Goal: Task Accomplishment & Management: Complete application form

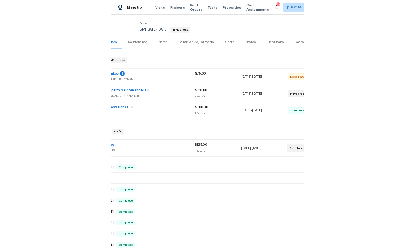
scroll to position [45, 28]
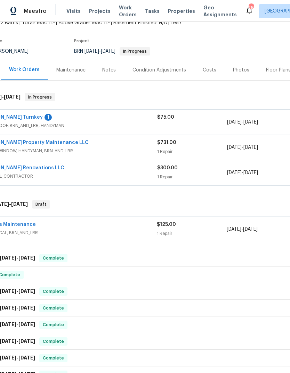
click at [20, 227] on link "Pattons Maintenance" at bounding box center [9, 224] width 53 height 5
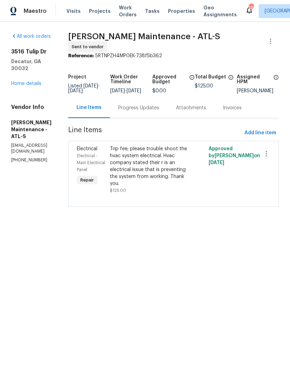
click at [154, 111] on div "Progress Updates" at bounding box center [138, 108] width 41 height 7
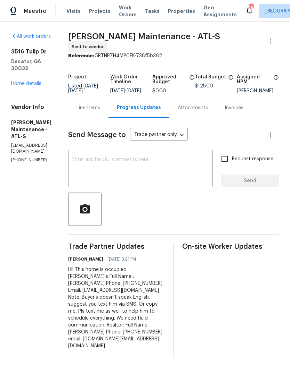
click at [116, 114] on div "Progress Updates" at bounding box center [138, 108] width 61 height 20
click at [97, 111] on div "Line Items" at bounding box center [88, 108] width 24 height 7
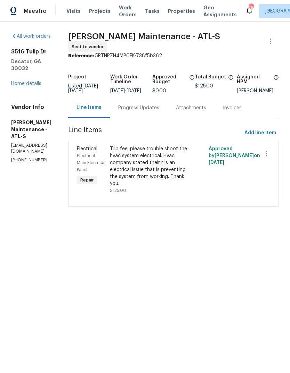
click at [148, 118] on div "Progress Updates" at bounding box center [139, 108] width 58 height 20
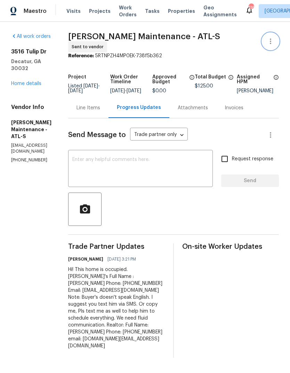
click at [269, 45] on icon "button" at bounding box center [270, 41] width 8 height 8
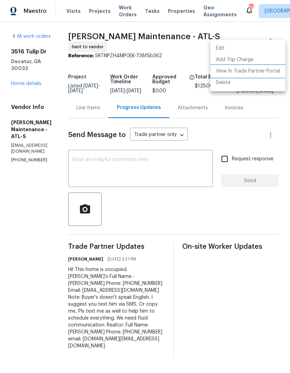
click at [271, 71] on li "View In Trade Partner Portal" at bounding box center [247, 71] width 75 height 11
click at [34, 86] on div at bounding box center [145, 186] width 290 height 373
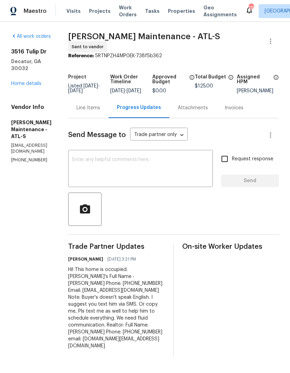
click at [32, 86] on link "Home details" at bounding box center [26, 83] width 30 height 5
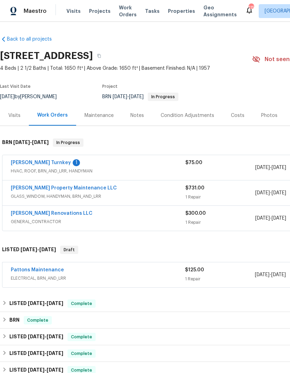
click at [51, 216] on link "Aseem Renovations LLC" at bounding box center [52, 213] width 82 height 5
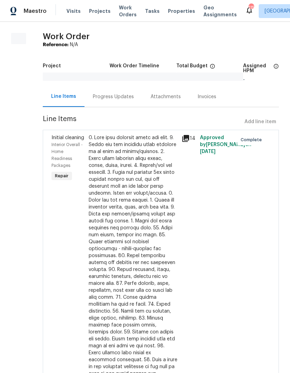
click at [114, 100] on div "Progress Updates" at bounding box center [113, 96] width 41 height 7
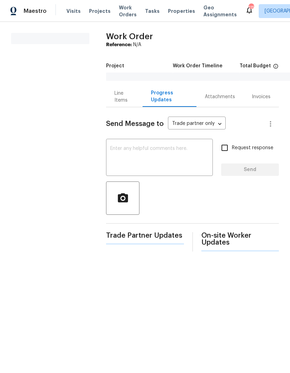
click at [112, 100] on div "Line Items" at bounding box center [124, 96] width 36 height 20
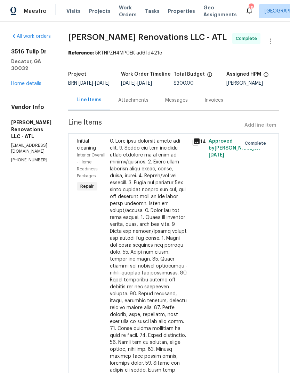
click at [148, 104] on div "Attachments" at bounding box center [133, 100] width 30 height 7
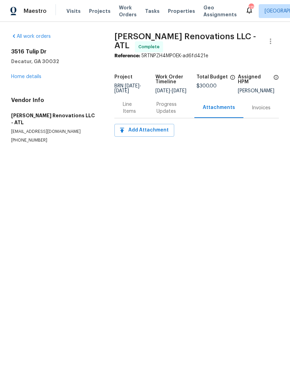
click at [35, 79] on link "Home details" at bounding box center [26, 76] width 30 height 5
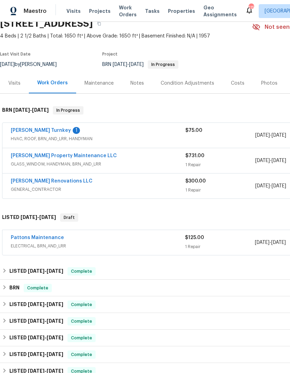
scroll to position [32, 0]
click at [39, 133] on link "Davis Turnkey" at bounding box center [41, 130] width 60 height 5
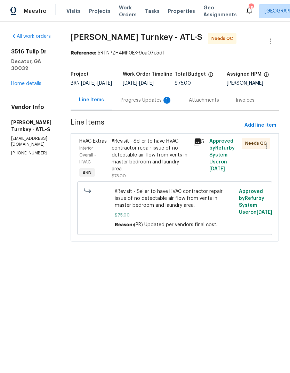
click at [176, 169] on div "#Revisit - Seller to have HVAC contractor repair issue of no detectable air flo…" at bounding box center [149, 155] width 77 height 35
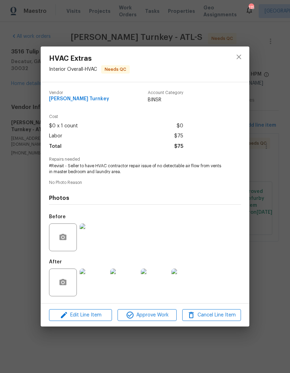
click at [97, 292] on img at bounding box center [94, 283] width 28 height 28
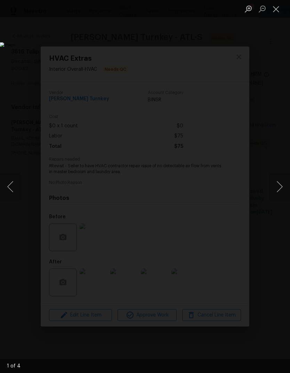
click at [280, 188] on button "Next image" at bounding box center [279, 187] width 21 height 28
click at [278, 191] on button "Next image" at bounding box center [279, 187] width 21 height 28
click at [15, 185] on button "Previous image" at bounding box center [10, 187] width 21 height 28
click at [282, 179] on button "Next image" at bounding box center [279, 187] width 21 height 28
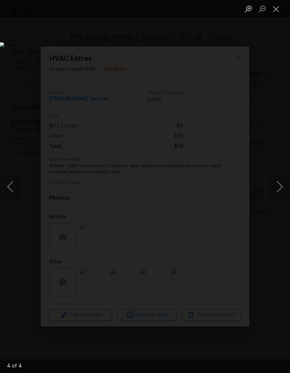
click at [16, 190] on button "Previous image" at bounding box center [10, 187] width 21 height 28
click at [18, 179] on button "Previous image" at bounding box center [10, 187] width 21 height 28
click at [14, 183] on button "Previous image" at bounding box center [10, 187] width 21 height 28
click at [13, 190] on button "Previous image" at bounding box center [10, 187] width 21 height 28
click at [279, 7] on button "Close lightbox" at bounding box center [276, 9] width 14 height 12
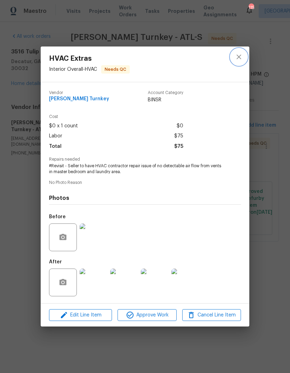
click at [240, 62] on button "close" at bounding box center [238, 57] width 17 height 17
click at [239, 62] on button "close" at bounding box center [238, 57] width 17 height 17
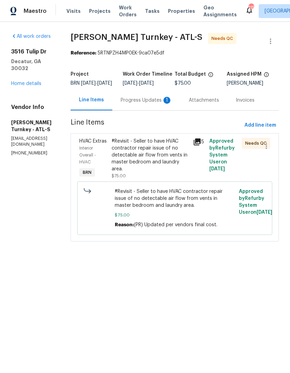
click at [35, 82] on link "Home details" at bounding box center [26, 83] width 30 height 5
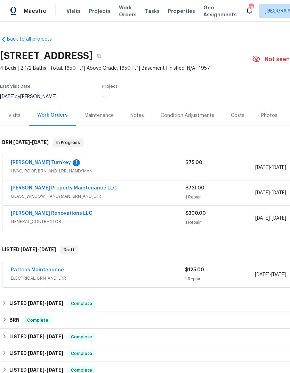
click at [50, 273] on link "Pattons Maintenance" at bounding box center [37, 270] width 53 height 5
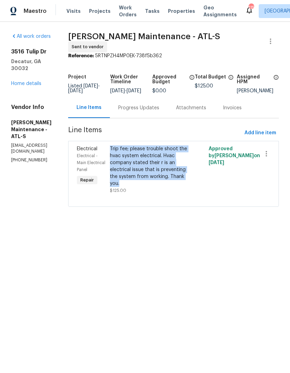
click at [29, 86] on link "Home details" at bounding box center [26, 83] width 30 height 5
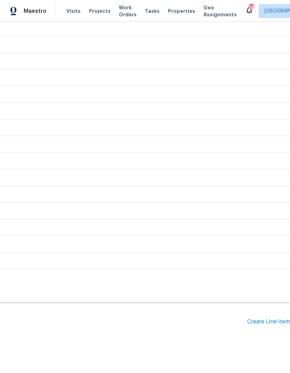
scroll to position [309, 103]
click at [262, 326] on div "Create Line Item" at bounding box center [268, 322] width 43 height 7
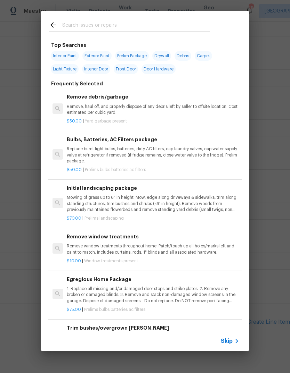
click at [108, 29] on input "text" at bounding box center [135, 26] width 147 height 10
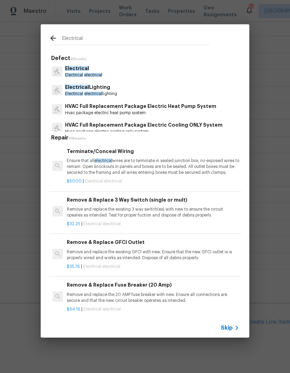
type input "Electrical"
click at [134, 74] on div "Electrical Electrical electrical" at bounding box center [145, 71] width 192 height 19
click at [102, 73] on p "Electrical electrical" at bounding box center [83, 75] width 37 height 6
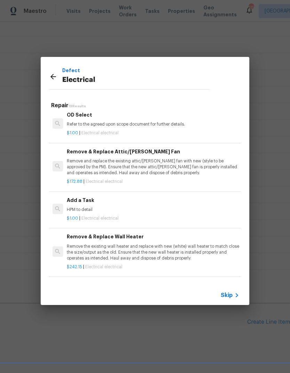
scroll to position [400, 0]
click at [116, 207] on p "HPM to detail" at bounding box center [153, 210] width 172 height 6
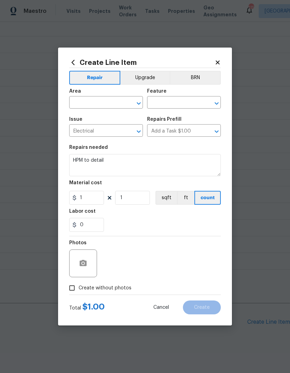
click at [116, 206] on section "Repairs needed HPM to detail Material cost 1 1 sqft ft count Labor cost 0" at bounding box center [144, 188] width 151 height 95
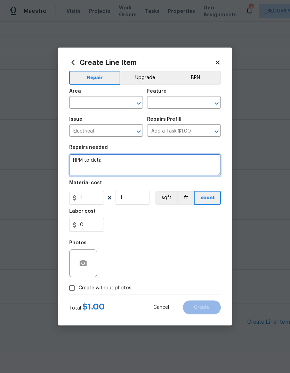
click at [120, 160] on textarea "HPM to detail" at bounding box center [144, 165] width 151 height 22
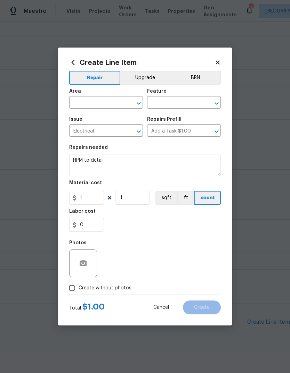
click at [96, 103] on input "text" at bounding box center [96, 103] width 54 height 11
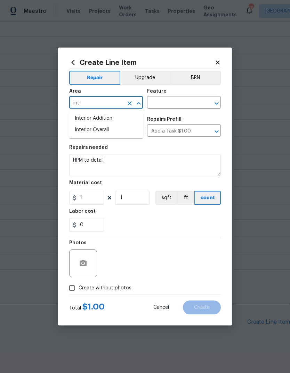
click at [114, 129] on li "Interior Overall" at bounding box center [106, 129] width 74 height 11
type input "Interior Overall"
click at [184, 100] on input "text" at bounding box center [174, 103] width 54 height 11
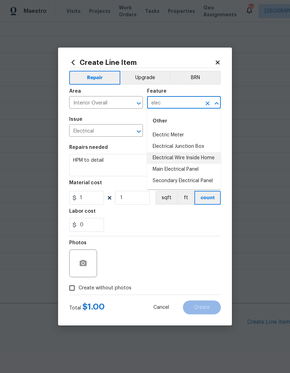
click at [211, 157] on li "Electrical Wire Inside Home" at bounding box center [184, 157] width 74 height 11
type input "Electrical Wire Inside Home"
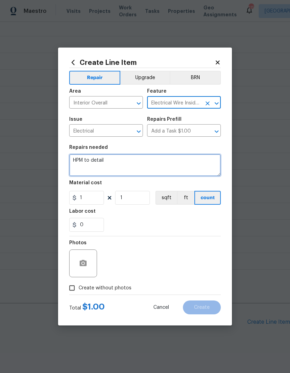
click at [82, 161] on textarea "HPM to detail" at bounding box center [144, 165] width 151 height 22
click at [79, 158] on textarea "HPM to detail" at bounding box center [144, 165] width 151 height 22
paste textarea "Trip fee; please trouble shoot the hvac system electrical. Hvac company stated …"
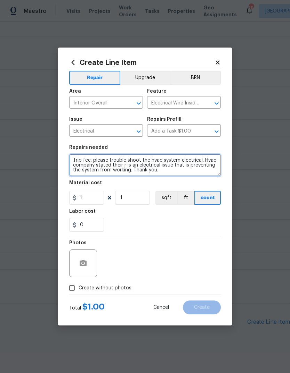
type textarea "Trip fee; please trouble shoot the hvac system electrical. Hvac company stated …"
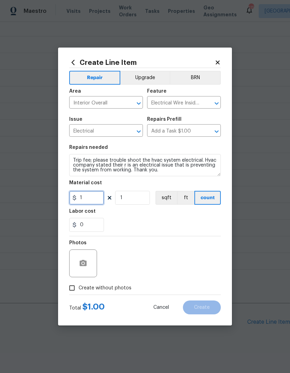
click at [89, 199] on input "1" at bounding box center [86, 198] width 35 height 14
type input "125"
click at [85, 261] on icon "button" at bounding box center [83, 263] width 8 height 8
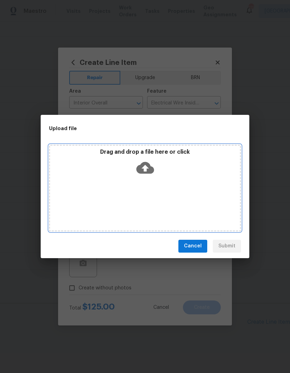
click at [147, 158] on div "Drag and drop a file here or click" at bounding box center [145, 164] width 190 height 30
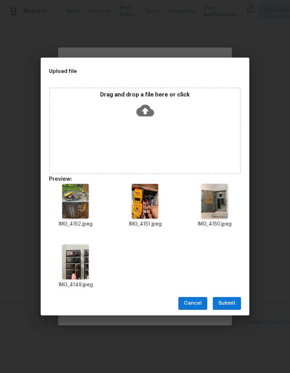
click at [234, 302] on span "Submit" at bounding box center [226, 303] width 17 height 9
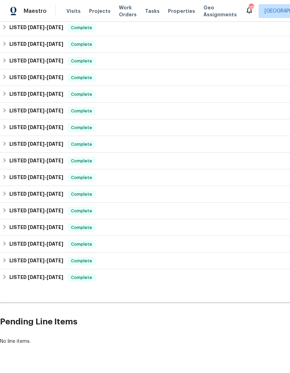
scroll to position [309, 0]
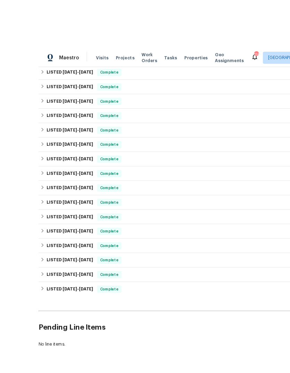
scroll to position [2, 0]
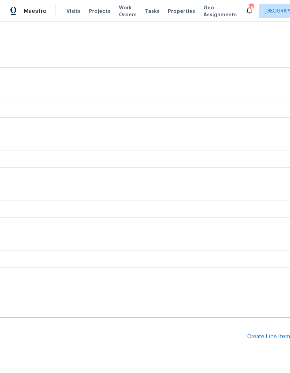
scroll to position [294, 103]
click at [271, 340] on div "Create Line Item" at bounding box center [268, 337] width 43 height 7
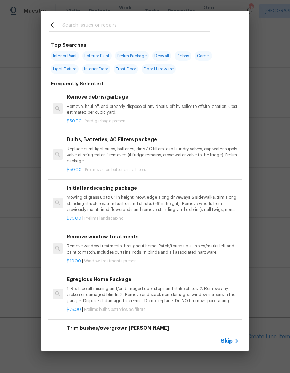
click at [112, 22] on input "text" at bounding box center [135, 26] width 147 height 10
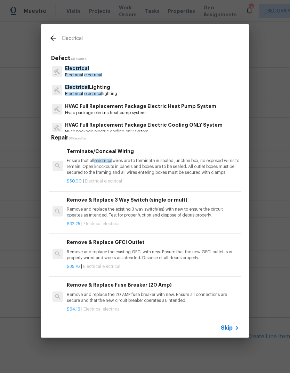
type input "Electrical"
click at [128, 69] on div "Electrical Electrical electrical" at bounding box center [145, 71] width 192 height 19
click at [132, 73] on div "Electrical Electrical electrical" at bounding box center [145, 71] width 192 height 19
click at [90, 72] on p "Electrical" at bounding box center [83, 68] width 37 height 7
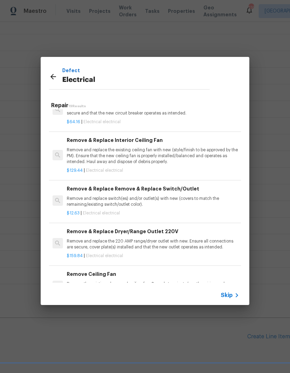
scroll to position [155, 0]
click at [266, 357] on div "Defect Electrical Repair 19 Results Terminate/Conceal Wiring Ensure that all el…" at bounding box center [145, 181] width 290 height 362
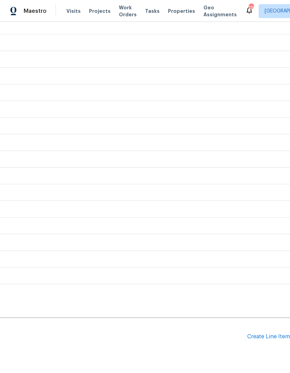
click at [265, 353] on div "Pending Line Items Create Line Item" at bounding box center [93, 337] width 392 height 32
click at [269, 353] on div "Pending Line Items Create Line Item" at bounding box center [93, 337] width 392 height 32
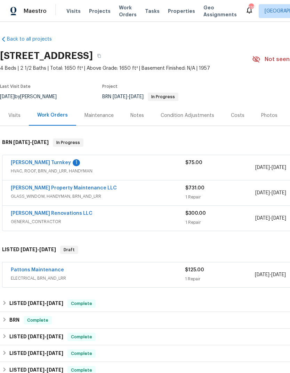
scroll to position [0, 0]
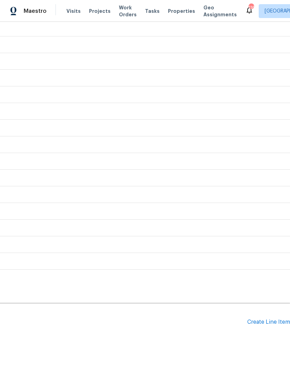
scroll to position [309, 103]
click at [265, 326] on div "Create Line Item" at bounding box center [268, 322] width 43 height 7
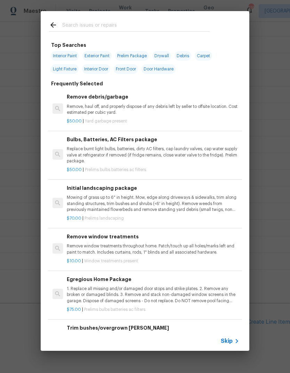
click at [106, 21] on input "text" at bounding box center [135, 26] width 147 height 10
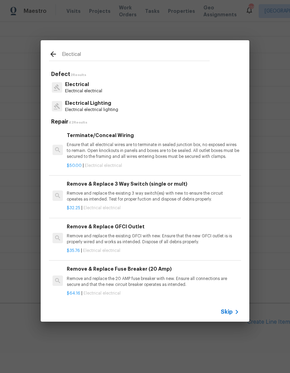
type input "Electical"
click at [129, 93] on div "Electrical Electrical electrical" at bounding box center [145, 87] width 192 height 19
click at [101, 89] on p "Electrical electrical" at bounding box center [83, 91] width 37 height 6
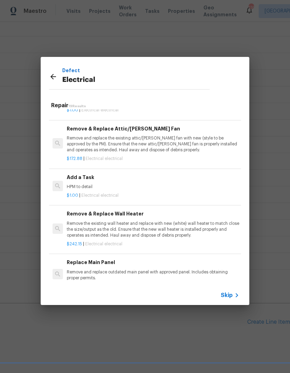
scroll to position [423, 0]
click at [89, 184] on p "HPM to detail" at bounding box center [153, 187] width 172 height 6
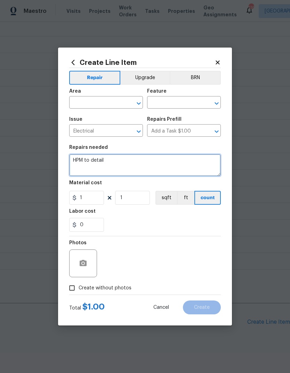
click at [124, 169] on textarea "HPM to detail" at bounding box center [144, 165] width 151 height 22
click at [80, 161] on textarea "HPM to detail" at bounding box center [144, 165] width 151 height 22
paste textarea "Trip fee; please trouble shoot the hvac system electrical. Hvac company stated …"
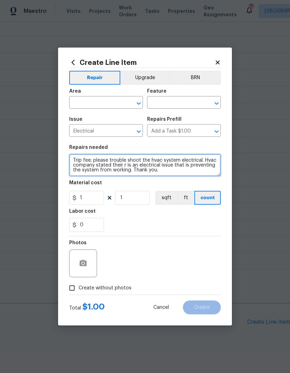
type textarea "Trip fee; please trouble shoot the hvac system electrical. Hvac company stated …"
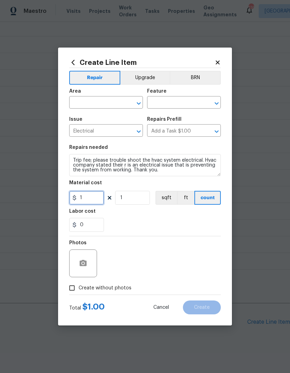
click at [91, 198] on input "1" at bounding box center [86, 198] width 35 height 14
type input "125"
click at [100, 108] on input "text" at bounding box center [96, 103] width 54 height 11
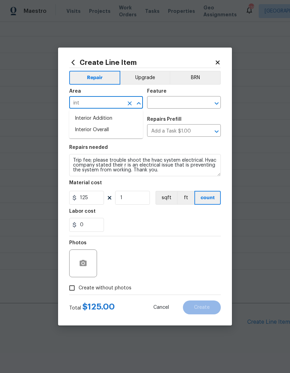
click at [109, 130] on li "Interior Overall" at bounding box center [106, 129] width 74 height 11
type input "Interior Overall"
click at [169, 107] on input "text" at bounding box center [174, 103] width 54 height 11
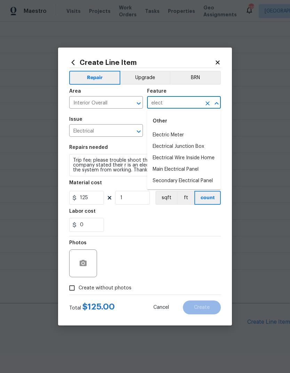
click at [211, 161] on li "Electrical Wire Inside Home" at bounding box center [184, 157] width 74 height 11
type input "Electrical Wire Inside Home"
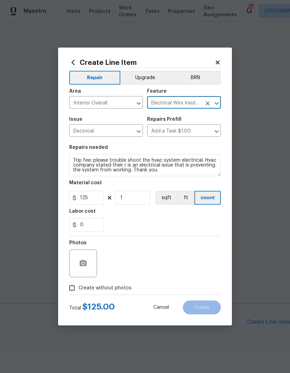
click at [75, 290] on input "Create without photos" at bounding box center [71, 288] width 13 height 13
checkbox input "true"
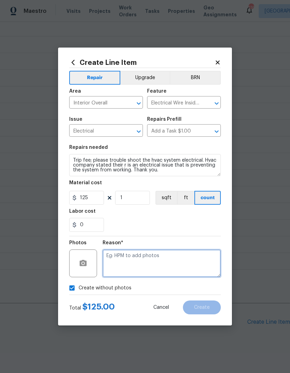
click at [184, 259] on textarea at bounding box center [161, 264] width 118 height 28
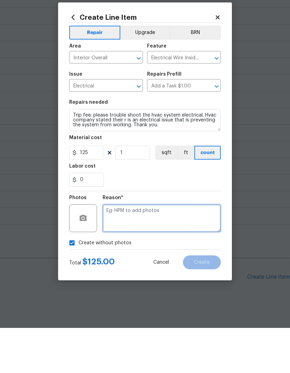
scroll to position [18, 0]
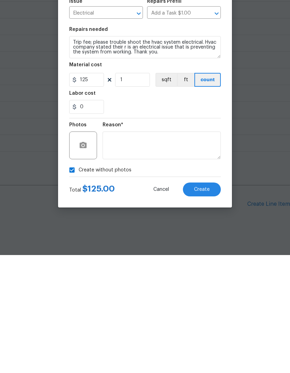
click at [150, 301] on button "Cancel" at bounding box center [161, 308] width 38 height 14
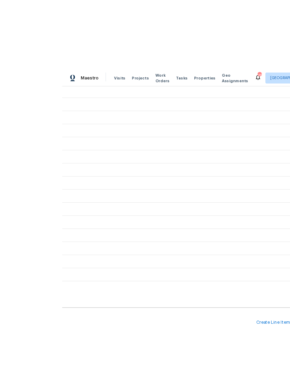
scroll to position [20, 0]
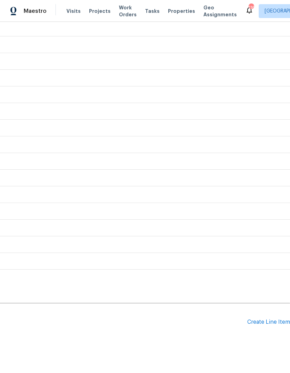
click at [279, 319] on div "Create Line Item" at bounding box center [268, 322] width 43 height 7
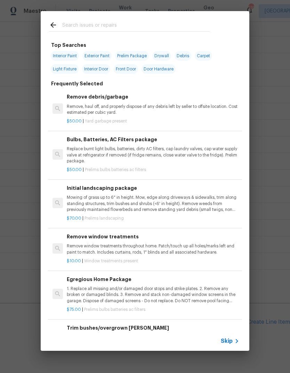
click at [72, 22] on input "text" at bounding box center [135, 26] width 147 height 10
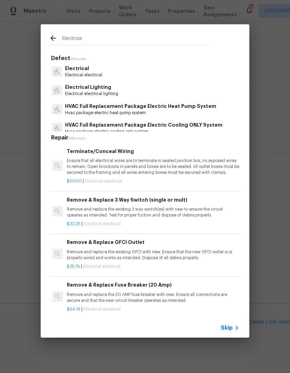
type input "Electrcia"
click at [138, 67] on div "Electrical Electrical electrical" at bounding box center [145, 71] width 192 height 19
click at [137, 67] on div "Electrical Electrical electrical" at bounding box center [145, 71] width 192 height 19
click at [97, 72] on p "Electrical" at bounding box center [83, 68] width 37 height 7
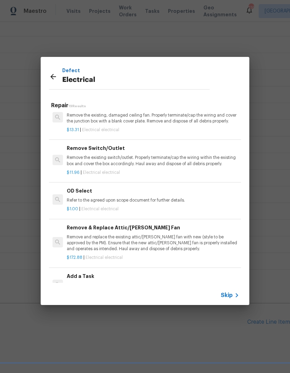
scroll to position [324, 0]
click at [82, 272] on h6 "Add a Task" at bounding box center [153, 276] width 172 height 8
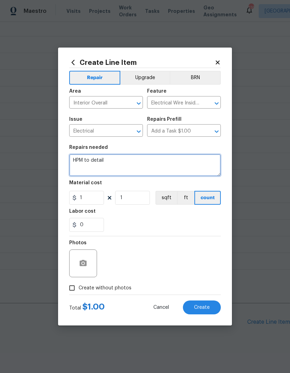
click at [124, 167] on textarea "HPM to detail" at bounding box center [144, 165] width 151 height 22
click at [78, 158] on textarea "HPM to detail" at bounding box center [144, 165] width 151 height 22
paste textarea "Trip fee; please trouble shoot the hvac system electrical. Hvac company stated …"
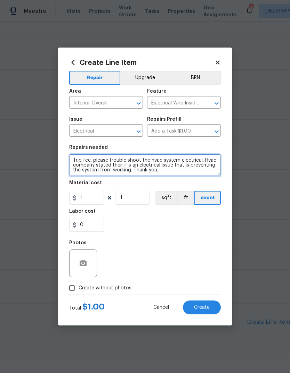
type textarea "Trip fee; please trouble shoot the hvac system electrical. Hvac company stated …"
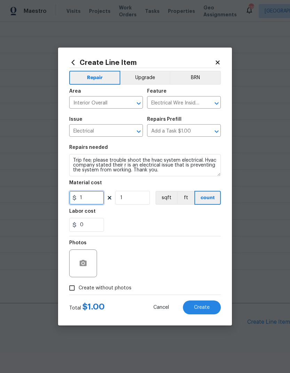
click at [90, 195] on input "1" at bounding box center [86, 198] width 35 height 14
click at [96, 203] on input "1" at bounding box center [86, 198] width 35 height 14
type input "125"
click at [88, 265] on button "button" at bounding box center [83, 263] width 17 height 17
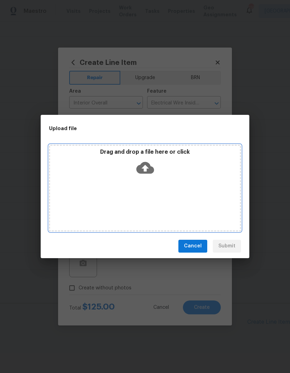
click at [167, 189] on div "Drag and drop a file here or click" at bounding box center [145, 188] width 192 height 87
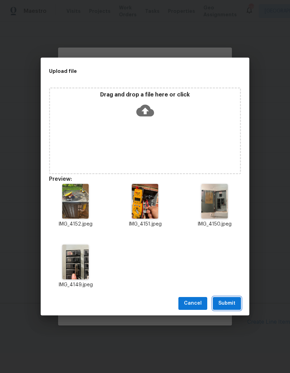
click at [232, 303] on span "Submit" at bounding box center [226, 303] width 17 height 9
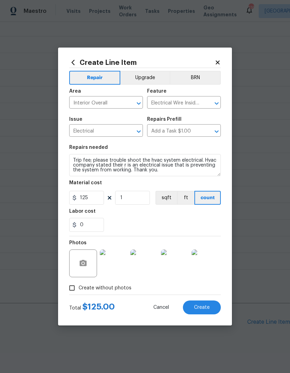
click at [209, 308] on span "Create" at bounding box center [202, 307] width 16 height 5
type input "0"
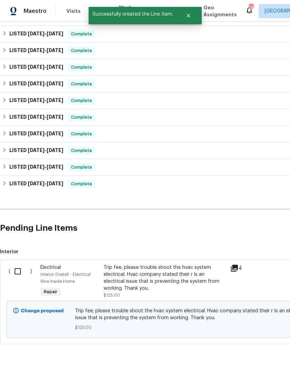
scroll to position [403, 0]
click at [18, 265] on input "checkbox" at bounding box center [20, 272] width 20 height 15
checkbox input "true"
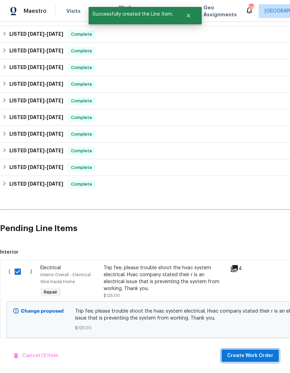
click at [252, 358] on span "Create Work Order" at bounding box center [250, 356] width 46 height 9
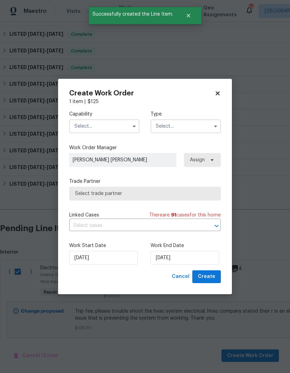
click at [105, 126] on input "text" at bounding box center [104, 126] width 70 height 14
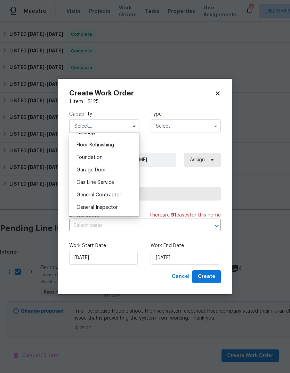
scroll to position [277, 0]
click at [116, 192] on div "General Contractor" at bounding box center [104, 195] width 67 height 12
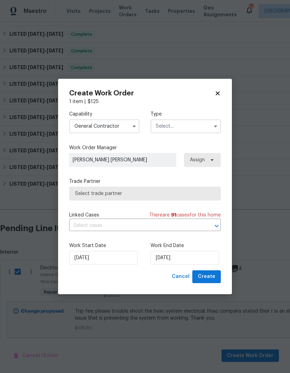
type input "General Contractor"
click at [198, 128] on input "text" at bounding box center [185, 126] width 70 height 14
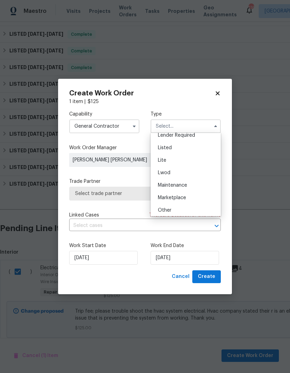
scroll to position [65, 0]
click at [172, 151] on div "Listed" at bounding box center [185, 151] width 67 height 12
type input "Listed"
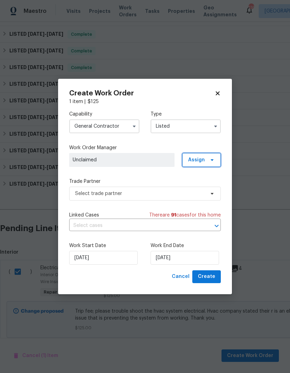
click at [208, 160] on span at bounding box center [211, 160] width 8 height 6
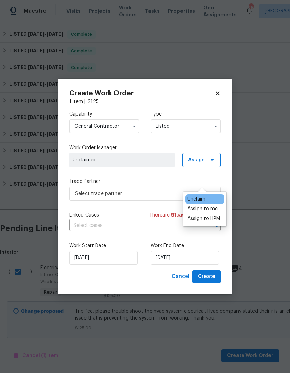
click at [216, 215] on div "Assign to HPM" at bounding box center [203, 218] width 33 height 7
click at [214, 206] on div "Assign to me" at bounding box center [202, 209] width 30 height 7
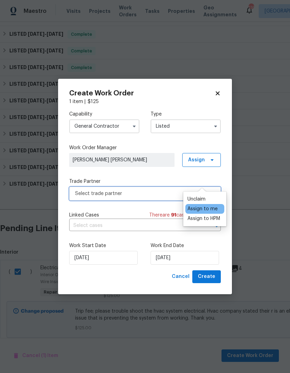
click at [156, 189] on span "Select trade partner" at bounding box center [144, 194] width 151 height 14
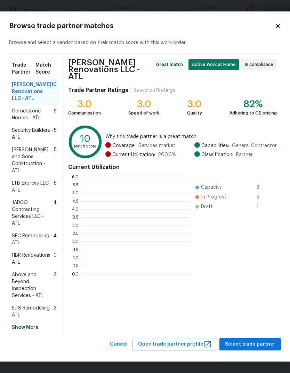
scroll to position [97, 108]
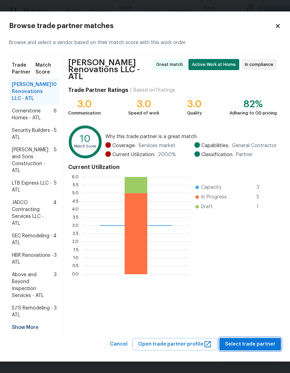
click at [257, 349] on span "Select trade partner" at bounding box center [250, 344] width 50 height 9
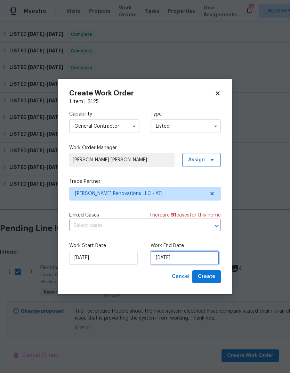
click at [183, 261] on input "[DATE]" at bounding box center [184, 258] width 68 height 14
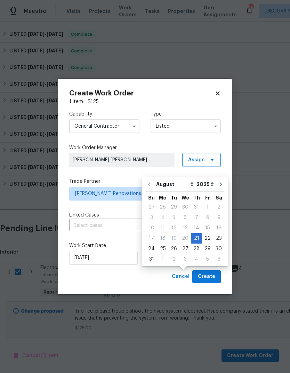
scroll to position [26, 0]
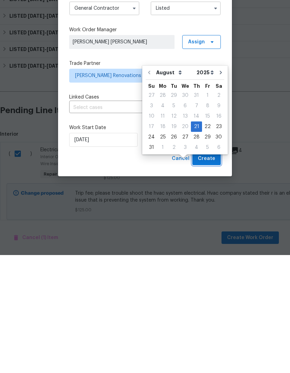
click at [208, 273] on span "Create" at bounding box center [206, 277] width 17 height 9
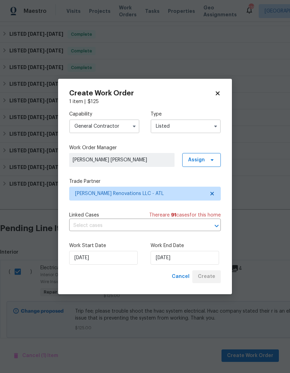
checkbox input "false"
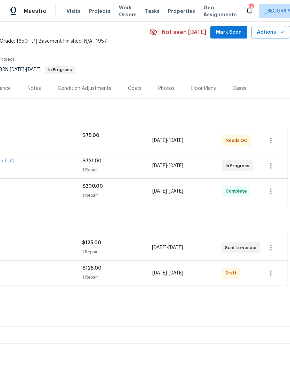
scroll to position [27, 103]
click at [273, 269] on icon "button" at bounding box center [270, 273] width 8 height 8
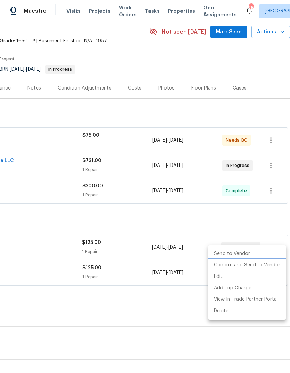
click at [243, 266] on li "Confirm and Send to Vendor" at bounding box center [246, 265] width 77 height 11
click at [93, 281] on div at bounding box center [145, 186] width 290 height 373
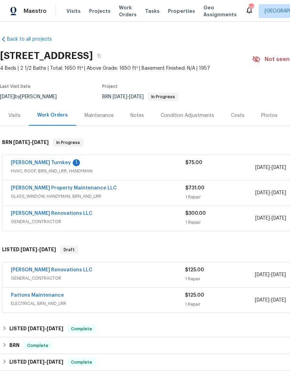
scroll to position [0, 0]
click at [48, 268] on link "Aseem Renovations LLC" at bounding box center [52, 270] width 82 height 5
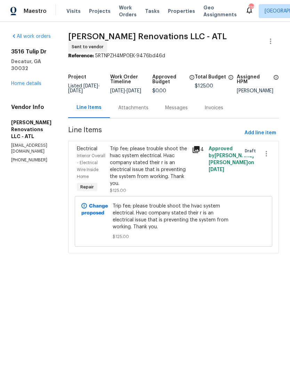
click at [148, 111] on div "Attachments" at bounding box center [133, 108] width 30 height 7
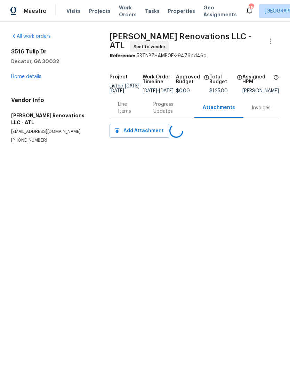
click at [29, 79] on link "Home details" at bounding box center [26, 76] width 30 height 5
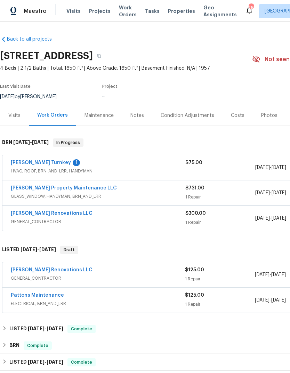
click at [45, 298] on link "Pattons Maintenance" at bounding box center [37, 295] width 53 height 5
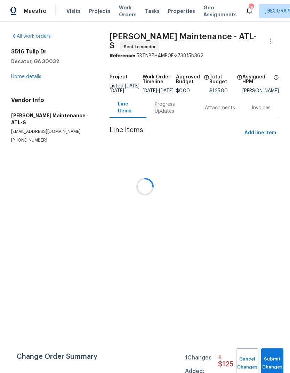
click at [209, 114] on div at bounding box center [145, 186] width 290 height 373
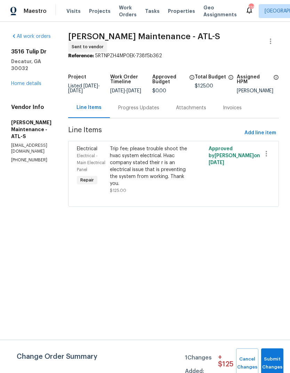
click at [137, 113] on div "Progress Updates" at bounding box center [139, 108] width 58 height 20
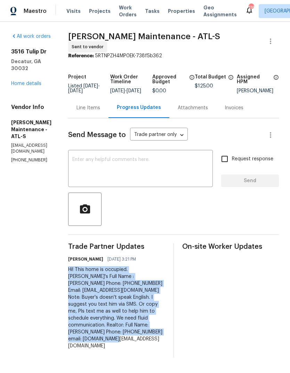
copy div "Hi! This home is occupied. Buyer's Full Name : Marcial Huyatalla Phone: 6782548…"
click at [25, 86] on link "Home details" at bounding box center [26, 83] width 30 height 5
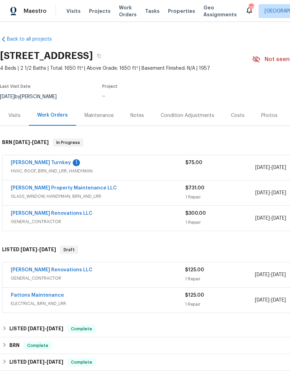
click at [47, 216] on link "Aseem Renovations LLC" at bounding box center [52, 213] width 82 height 5
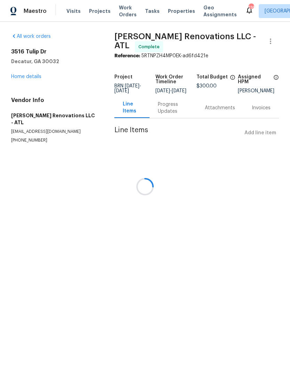
click at [179, 124] on div at bounding box center [145, 186] width 290 height 373
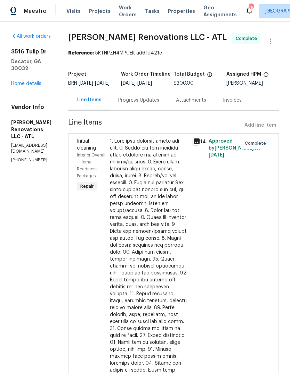
click at [159, 104] on div "Progress Updates" at bounding box center [138, 100] width 41 height 7
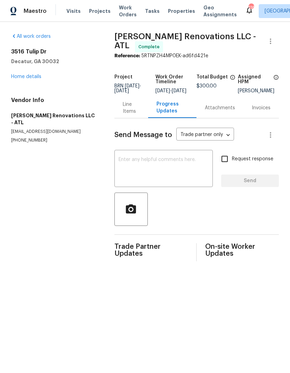
click at [19, 79] on link "Home details" at bounding box center [26, 76] width 30 height 5
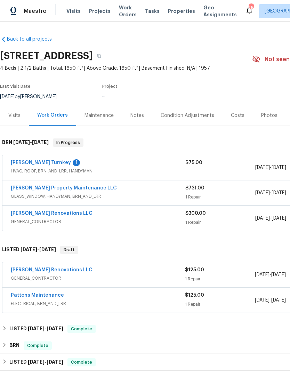
click at [22, 273] on link "Aseem Renovations LLC" at bounding box center [52, 270] width 82 height 5
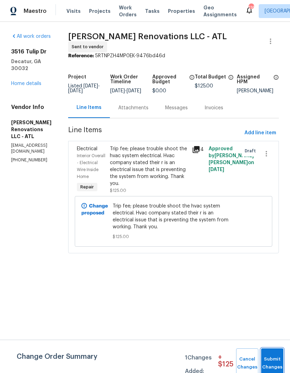
click at [267, 356] on span "Submit Changes" at bounding box center [271, 364] width 15 height 16
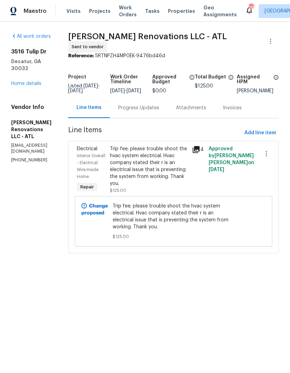
click at [148, 111] on div "Progress Updates" at bounding box center [138, 108] width 41 height 7
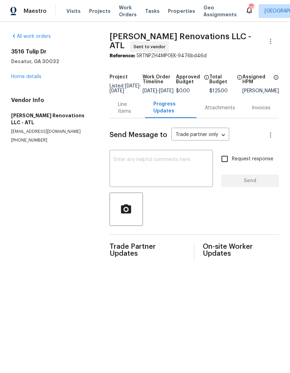
click at [137, 176] on textarea at bounding box center [161, 169] width 95 height 24
click at [129, 177] on textarea at bounding box center [161, 169] width 95 height 24
click at [120, 171] on textarea at bounding box center [161, 169] width 95 height 24
click at [122, 174] on textarea at bounding box center [161, 169] width 95 height 24
click at [122, 176] on textarea at bounding box center [161, 169] width 95 height 24
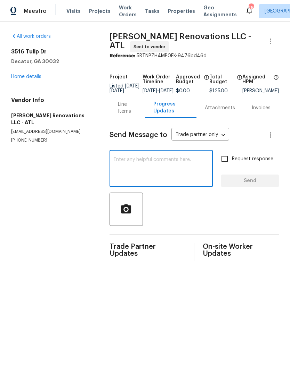
paste textarea "Hi! This home is occupied. Buyer's Full Name : Marcial Huyatalla Phone: 6782548…"
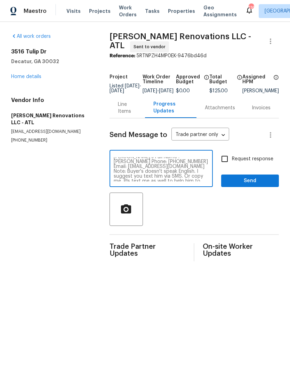
scroll to position [8, 0]
click at [183, 175] on textarea "Hi! This home is occupied. Buyer's Full Name : Marcial Huyatalla Phone: 6782548…" at bounding box center [161, 169] width 95 height 24
click at [184, 177] on textarea "Hi! This home is occupied. Buyer's Full Name : Marcial Huyatalla Phone: 6782548…" at bounding box center [161, 169] width 95 height 24
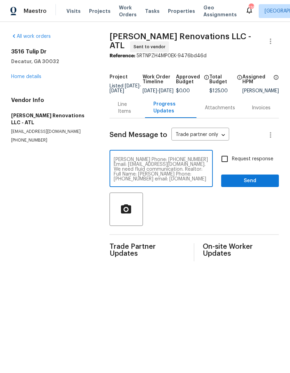
type textarea "Hi! This home is occupied. Buyer's Full Name : Marcial Huyatalla Phone: 6782548…"
click at [246, 185] on span "Send" at bounding box center [249, 181] width 47 height 9
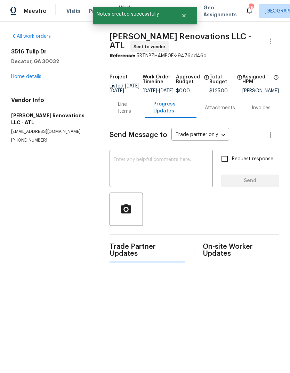
scroll to position [0, 0]
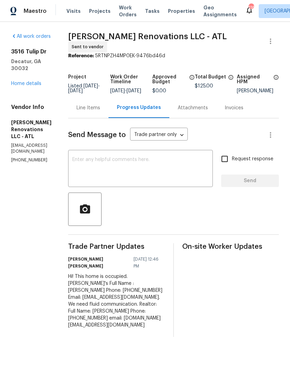
click at [32, 82] on link "Home details" at bounding box center [26, 83] width 30 height 5
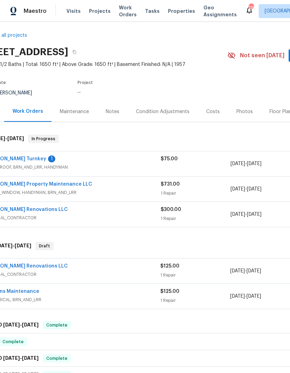
scroll to position [4, 29]
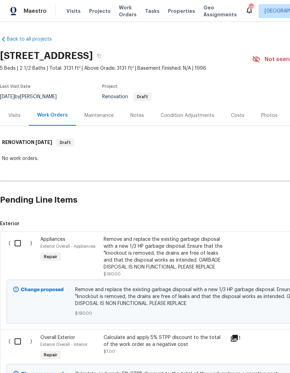
click at [232, 119] on div "Costs" at bounding box center [238, 115] width 14 height 7
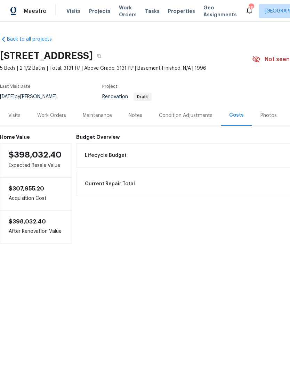
scroll to position [0, -1]
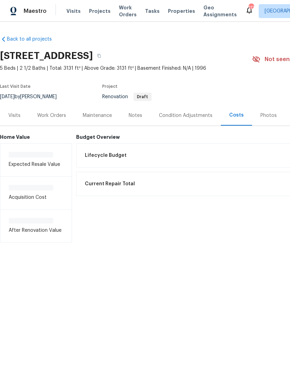
click at [50, 119] on div "Work Orders" at bounding box center [51, 115] width 29 height 7
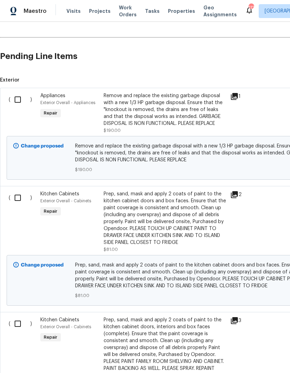
scroll to position [145, 0]
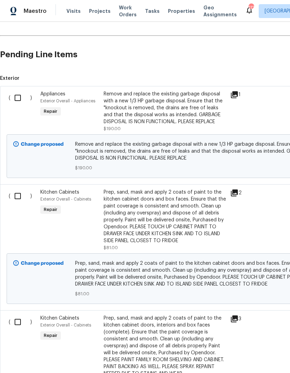
click at [24, 105] on input "checkbox" at bounding box center [20, 98] width 20 height 15
checkbox input "true"
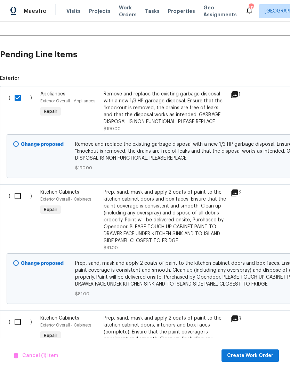
click at [19, 203] on input "checkbox" at bounding box center [20, 196] width 20 height 15
checkbox input "true"
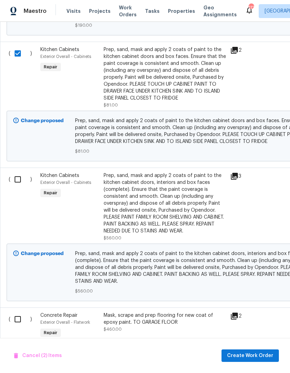
scroll to position [289, 0]
click at [21, 182] on input "checkbox" at bounding box center [20, 179] width 20 height 15
checkbox input "true"
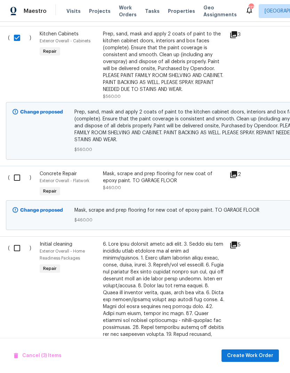
scroll to position [431, 1]
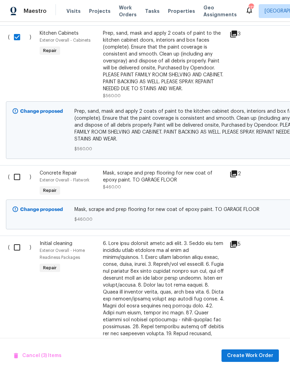
click at [19, 184] on input "checkbox" at bounding box center [20, 177] width 20 height 15
checkbox input "true"
click at [18, 253] on input "checkbox" at bounding box center [20, 247] width 20 height 15
checkbox input "true"
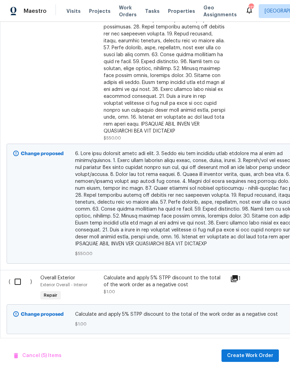
scroll to position [731, 0]
click at [19, 288] on input "checkbox" at bounding box center [20, 281] width 20 height 15
checkbox input "true"
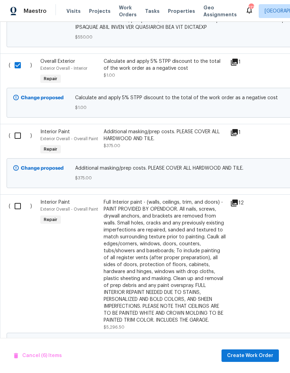
scroll to position [952, 0]
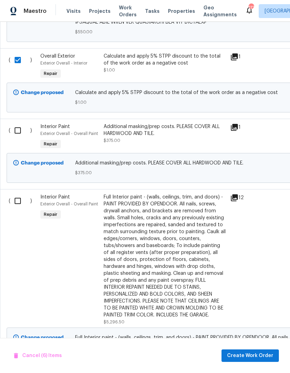
click at [19, 135] on input "checkbox" at bounding box center [20, 130] width 20 height 15
checkbox input "true"
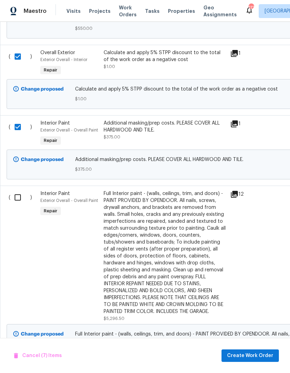
click at [20, 205] on input "checkbox" at bounding box center [20, 197] width 20 height 15
checkbox input "true"
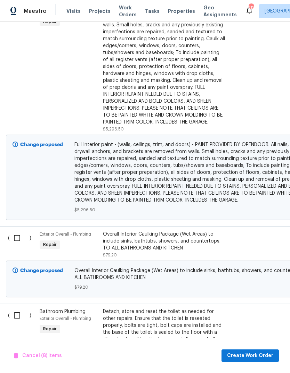
scroll to position [1146, 0]
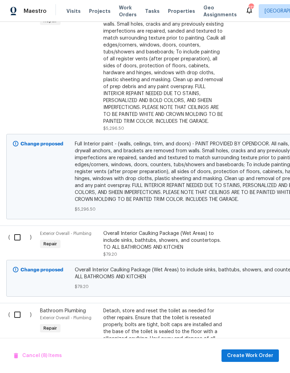
click at [19, 245] on input "checkbox" at bounding box center [20, 237] width 20 height 15
checkbox input "true"
click at [17, 322] on input "checkbox" at bounding box center [20, 315] width 20 height 15
checkbox input "true"
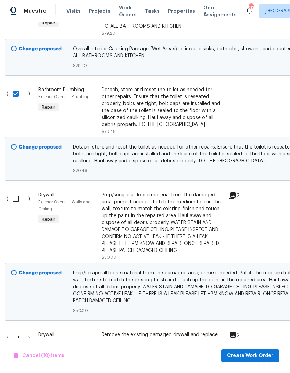
scroll to position [1367, 2]
click at [18, 206] on input "checkbox" at bounding box center [19, 199] width 20 height 15
checkbox input "true"
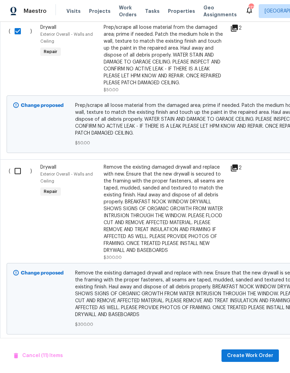
scroll to position [1535, 0]
click at [18, 178] on input "checkbox" at bounding box center [20, 171] width 20 height 15
checkbox input "true"
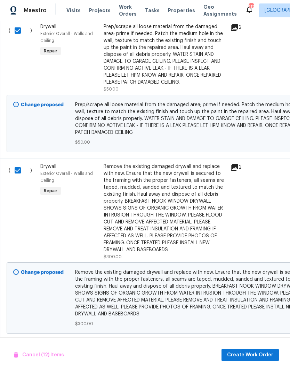
scroll to position [0, 0]
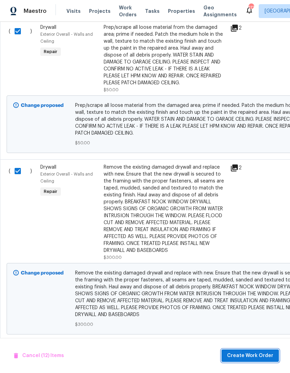
click at [269, 353] on span "Create Work Order" at bounding box center [250, 356] width 46 height 9
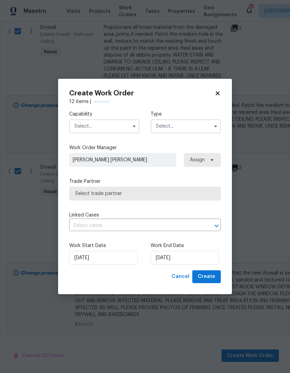
click at [123, 127] on input "text" at bounding box center [104, 126] width 70 height 14
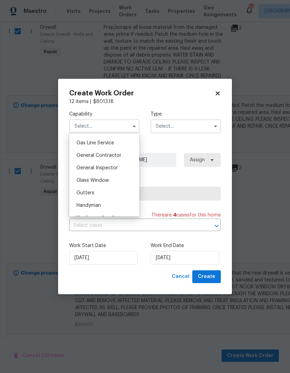
scroll to position [320, 0]
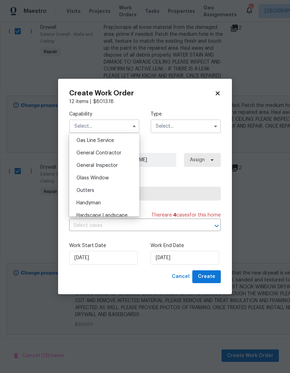
click at [116, 152] on span "General Contractor" at bounding box center [98, 153] width 45 height 5
type input "General Contractor"
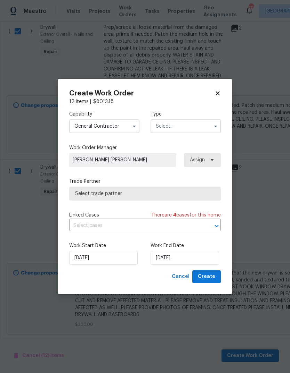
click at [202, 123] on input "text" at bounding box center [185, 126] width 70 height 14
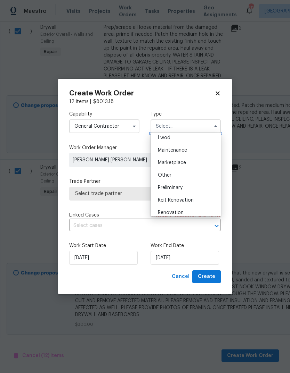
scroll to position [111, 0]
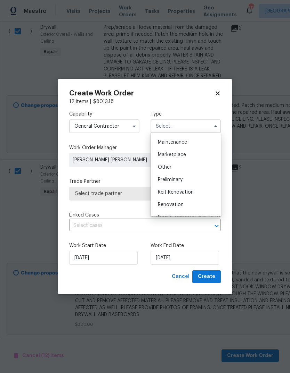
click at [185, 205] on div "Renovation" at bounding box center [185, 205] width 67 height 12
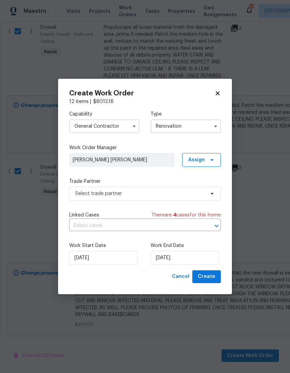
type input "Renovation"
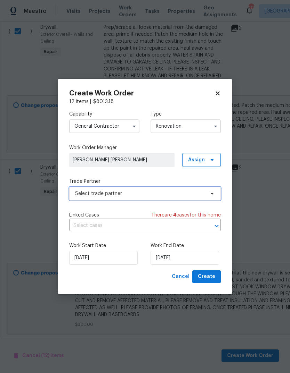
click at [191, 199] on span "Select trade partner" at bounding box center [144, 194] width 151 height 14
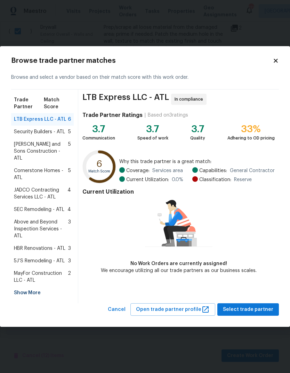
click at [38, 272] on span "MayFor Construction LLC - ATL" at bounding box center [41, 277] width 54 height 14
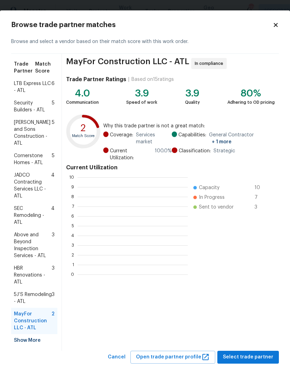
scroll to position [97, 110]
click at [268, 307] on div "MayFor Construction LLC - ATL In compliance Trade Partner Ratings | Based on 15…" at bounding box center [170, 202] width 217 height 297
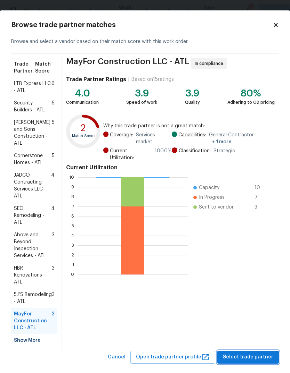
click at [251, 354] on button "Select trade partner" at bounding box center [247, 357] width 61 height 13
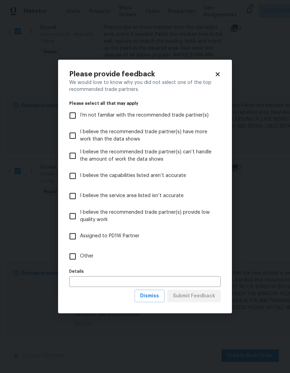
click at [151, 279] on input "text" at bounding box center [144, 281] width 151 height 11
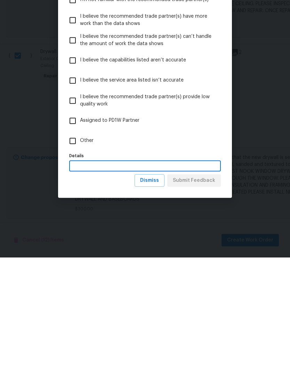
scroll to position [26, 0]
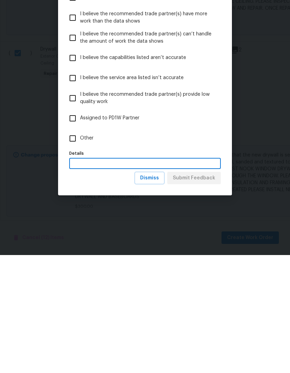
click at [76, 249] on input "Other" at bounding box center [72, 256] width 15 height 15
checkbox input "true"
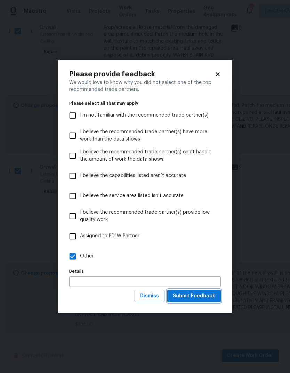
click at [204, 295] on span "Submit Feedback" at bounding box center [194, 296] width 42 height 9
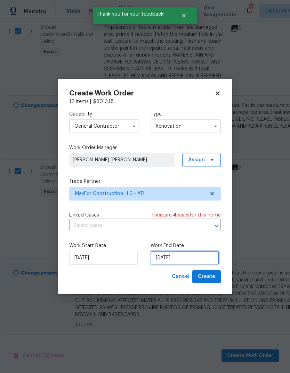
click at [193, 258] on input "[DATE]" at bounding box center [184, 258] width 68 height 14
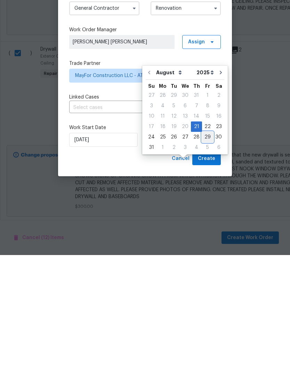
click at [204, 250] on div "29" at bounding box center [207, 255] width 11 height 10
type input "[DATE]"
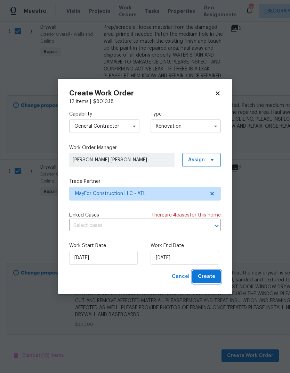
click at [207, 279] on span "Create" at bounding box center [206, 277] width 17 height 9
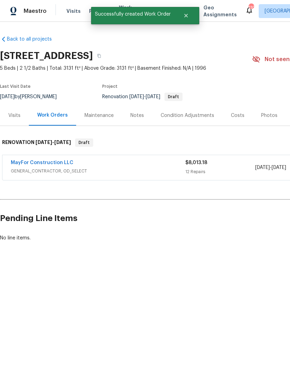
scroll to position [0, 0]
click at [231, 119] on div "Costs" at bounding box center [238, 115] width 14 height 7
